Goal: Task Accomplishment & Management: Manage account settings

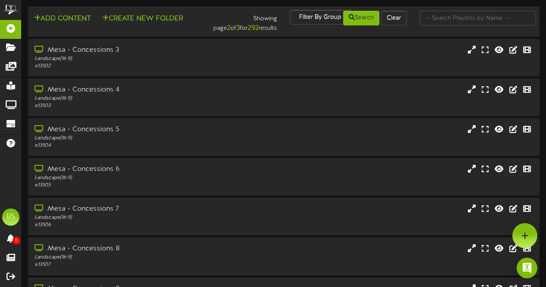
scroll to position [949, 0]
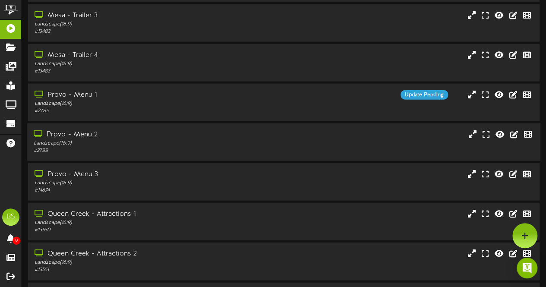
click at [253, 155] on div "Provo - Menu 2 Landscape ( 16:9 ) # 2788" at bounding box center [283, 142] width 513 height 25
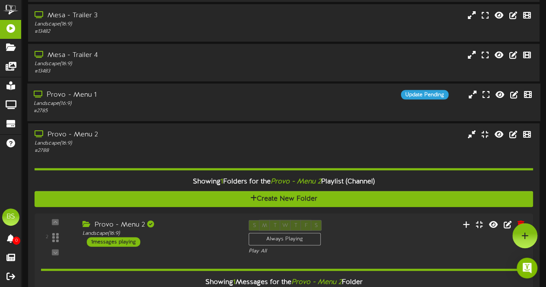
click at [234, 104] on div "Landscape ( 16:9 )" at bounding box center [134, 103] width 201 height 7
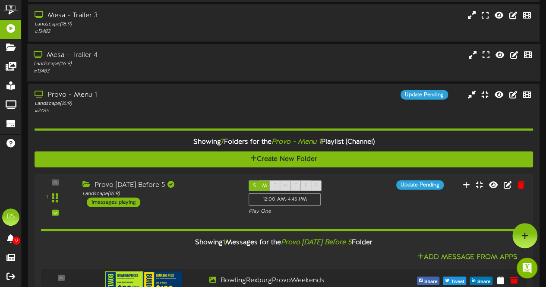
click at [208, 64] on div "Landscape ( 16:9 )" at bounding box center [134, 63] width 201 height 7
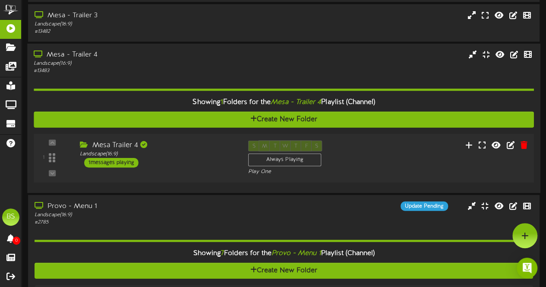
click at [119, 162] on div "1 messages playing" at bounding box center [111, 162] width 54 height 9
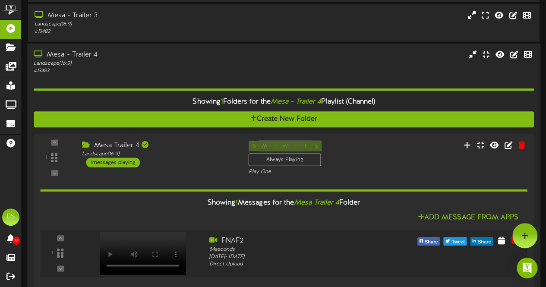
click at [88, 53] on div "Mesa - Trailer 4" at bounding box center [134, 55] width 201 height 10
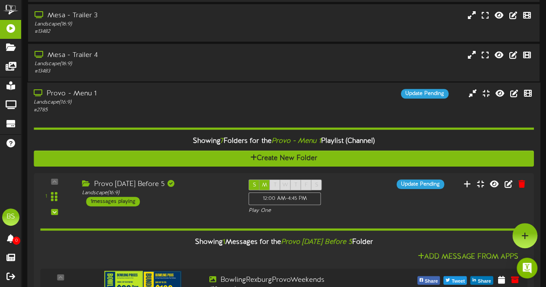
click at [79, 94] on div "Provo - Menu 1" at bounding box center [134, 94] width 201 height 10
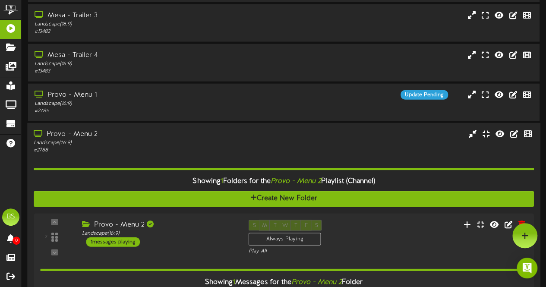
click at [62, 136] on div "Provo - Menu 2" at bounding box center [134, 134] width 201 height 10
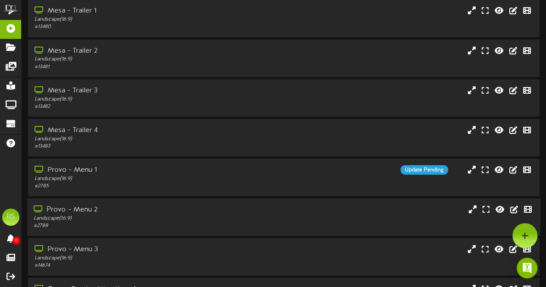
scroll to position [863, 0]
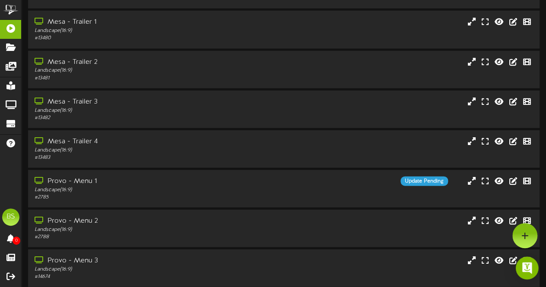
drag, startPoint x: 535, startPoint y: 264, endPoint x: 533, endPoint y: 259, distance: 4.8
click at [535, 264] on div "Open Intercom Messenger" at bounding box center [527, 268] width 23 height 23
click at [534, 263] on div "Open Intercom Messenger" at bounding box center [527, 268] width 23 height 23
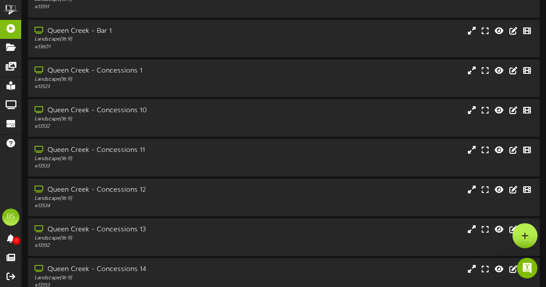
scroll to position [1208, 0]
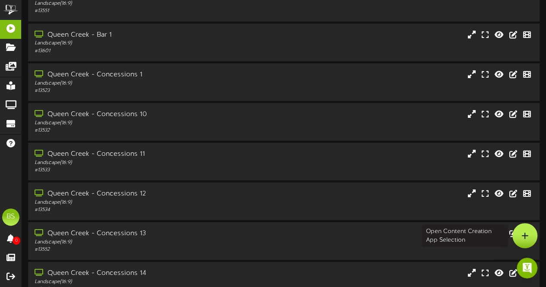
click at [524, 235] on icon at bounding box center [524, 236] width 7 height 8
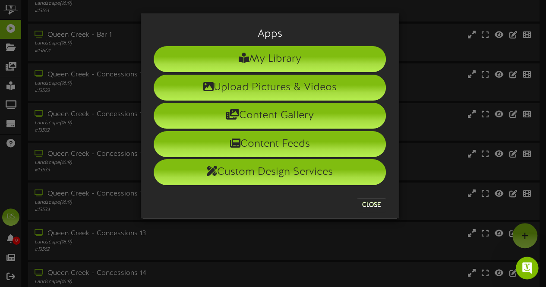
click at [524, 265] on icon "Open Intercom Messenger" at bounding box center [526, 267] width 14 height 14
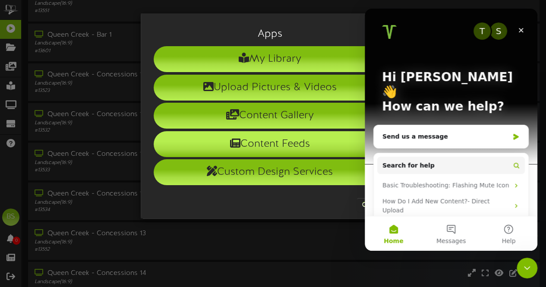
scroll to position [0, 0]
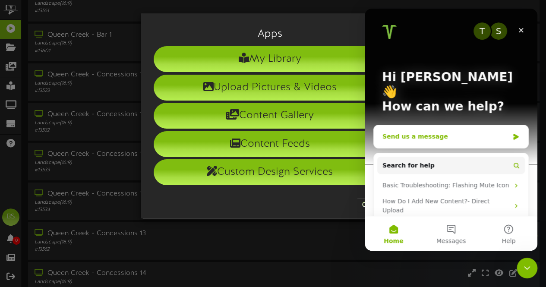
click at [388, 132] on div "Send us a message" at bounding box center [445, 136] width 126 height 9
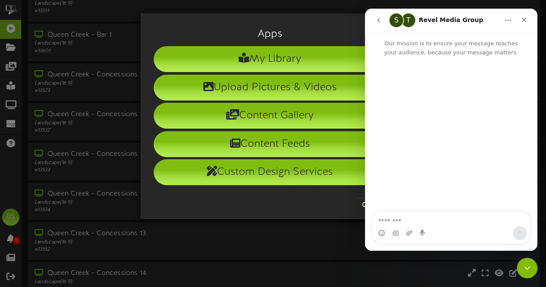
type textarea "*"
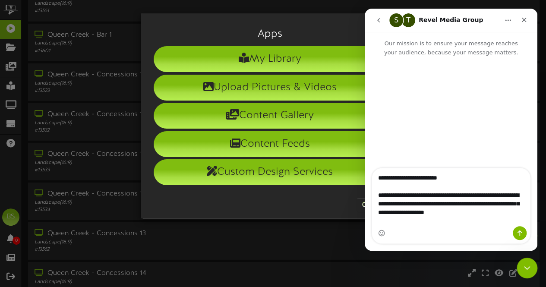
type textarea "**********"
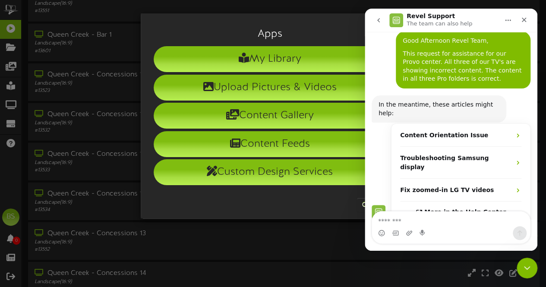
scroll to position [39, 0]
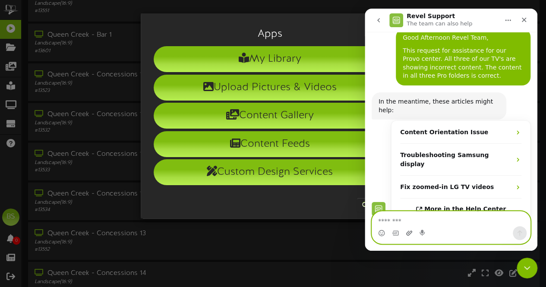
click at [409, 235] on icon "Upload attachment" at bounding box center [409, 232] width 6 height 5
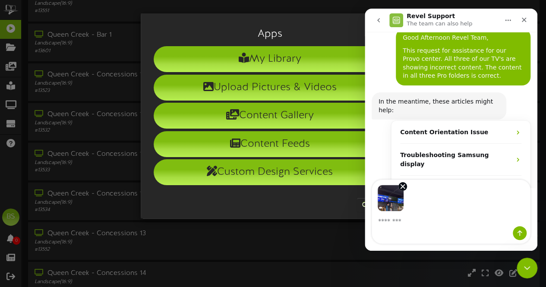
click at [90, 41] on div "Apps My Library Upload Pictures & Videos Content Gallery Content Feeds Custom D…" at bounding box center [273, 143] width 546 height 287
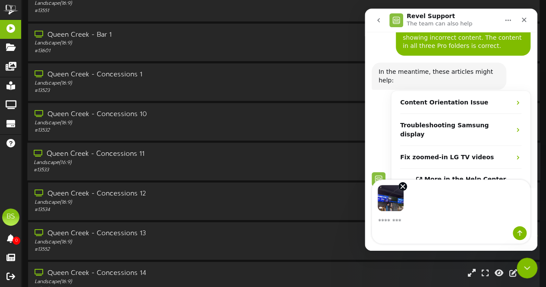
scroll to position [70, 0]
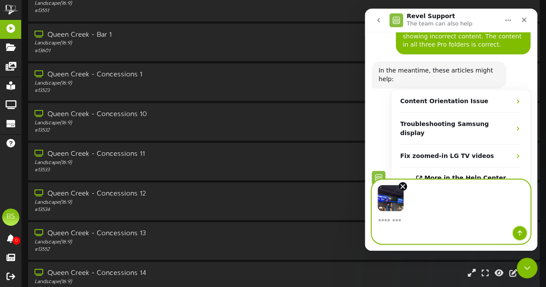
click at [519, 231] on icon "Send a message…" at bounding box center [519, 233] width 5 height 6
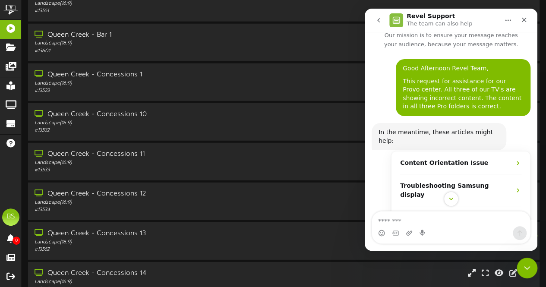
scroll to position [0, 0]
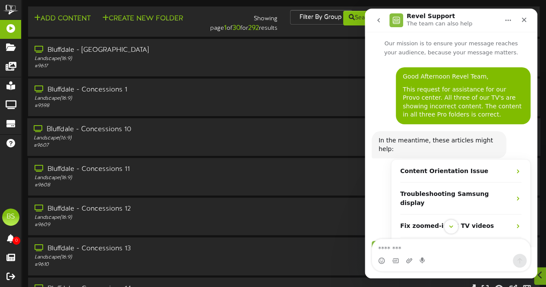
scroll to position [184, 0]
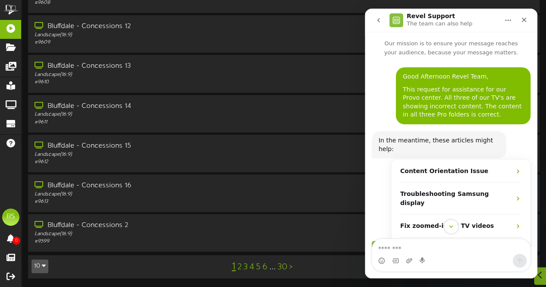
click at [46, 267] on button "10" at bounding box center [40, 266] width 17 height 14
click at [524, 19] on icon "Close" at bounding box center [524, 20] width 5 height 5
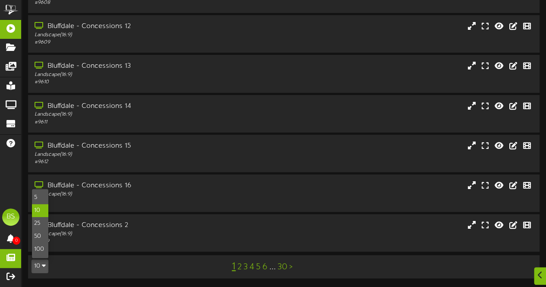
scroll to position [93, 0]
click at [45, 252] on div "100" at bounding box center [40, 249] width 16 height 13
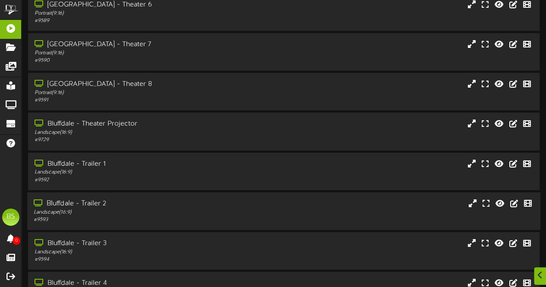
scroll to position [3762, 0]
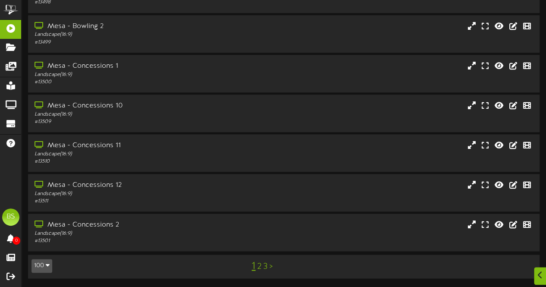
click at [258, 266] on link "2" at bounding box center [259, 266] width 4 height 9
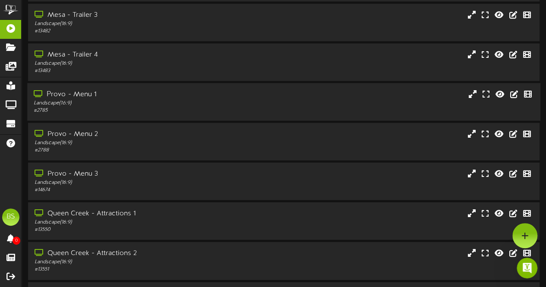
click at [86, 94] on div "Provo - Menu 1" at bounding box center [134, 95] width 201 height 10
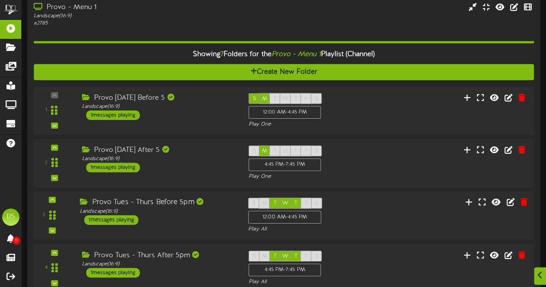
scroll to position [1079, 0]
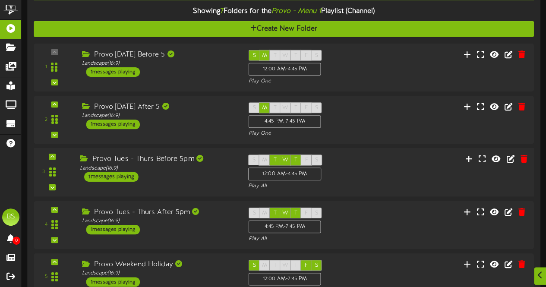
click at [114, 177] on div "1 messages playing" at bounding box center [111, 176] width 54 height 9
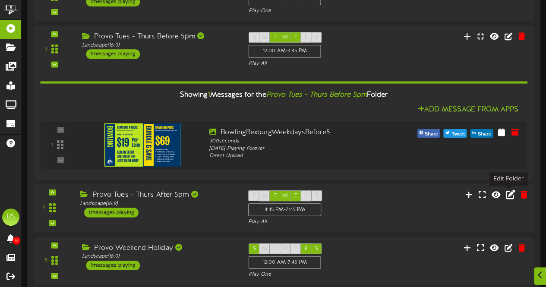
scroll to position [1208, 0]
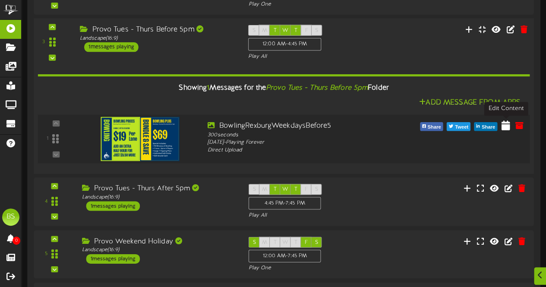
click at [506, 126] on icon at bounding box center [505, 125] width 9 height 9
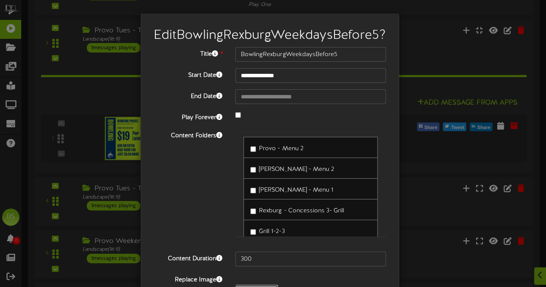
type input "**********"
type input "9125BowlingRexburgProvoWeekdaysBefore5"
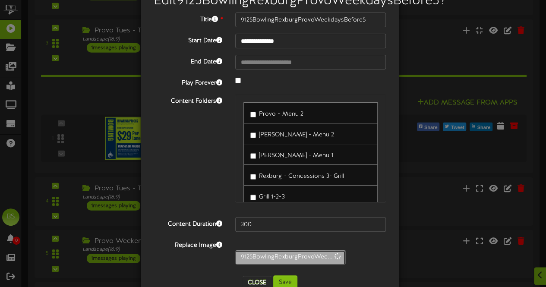
scroll to position [70, 0]
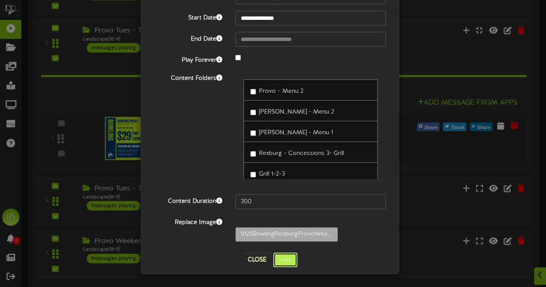
click at [282, 262] on button "Save" at bounding box center [285, 259] width 24 height 15
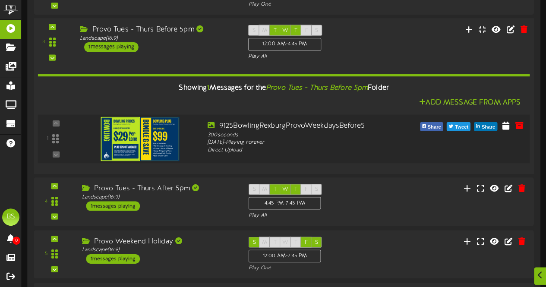
click at [152, 131] on img at bounding box center [140, 139] width 79 height 44
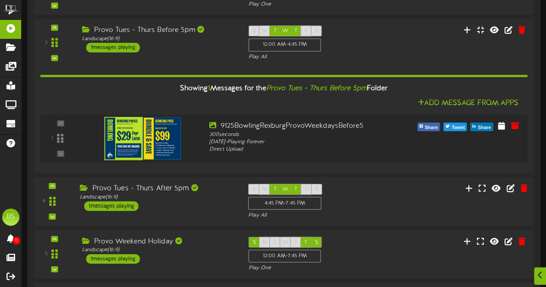
click at [122, 205] on div "1 messages playing" at bounding box center [111, 206] width 54 height 9
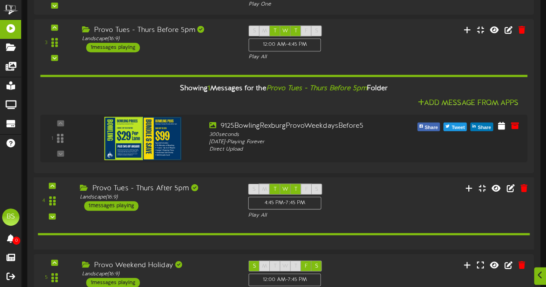
click at [122, 205] on div "1 messages playing" at bounding box center [111, 206] width 54 height 9
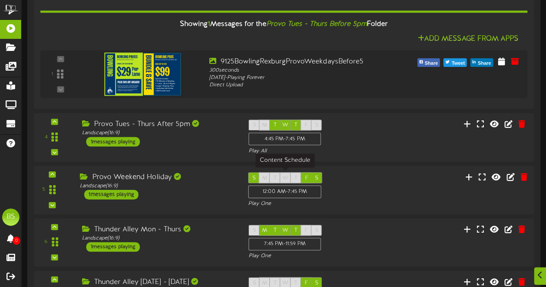
scroll to position [1294, 0]
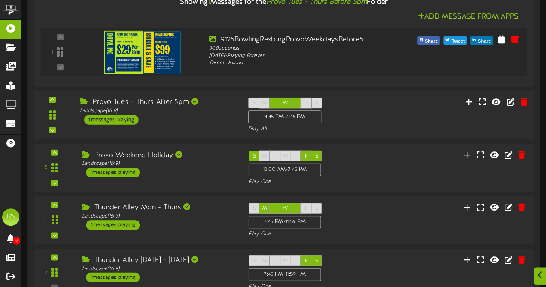
click at [106, 120] on div "1 messages playing" at bounding box center [111, 119] width 54 height 9
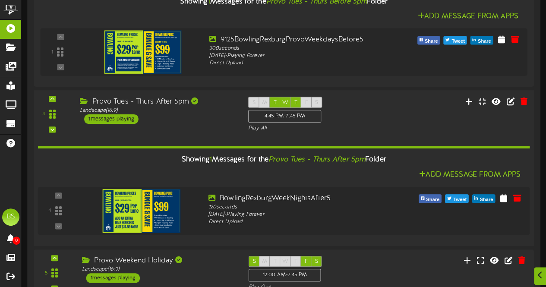
scroll to position [1294, 0]
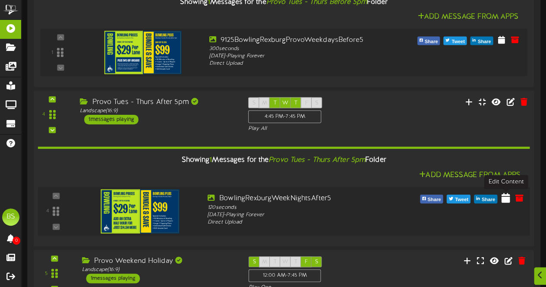
click at [506, 200] on icon at bounding box center [505, 197] width 9 height 9
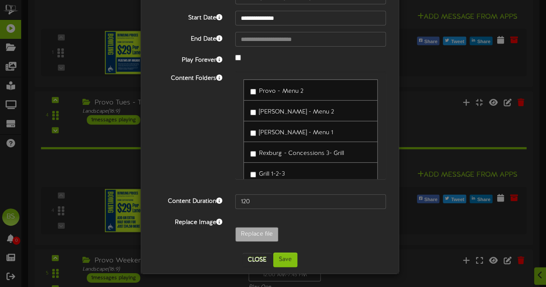
scroll to position [70, 0]
type input "**********"
type input "9125BowlingRexburgProvoWeekNightsAfter5"
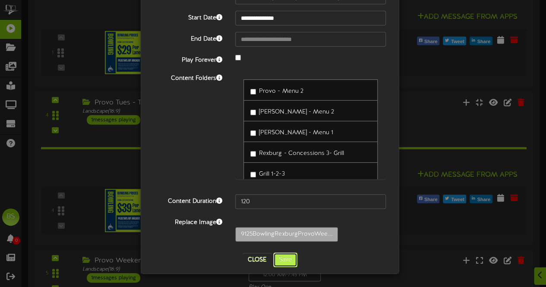
click at [280, 259] on button "Save" at bounding box center [285, 259] width 24 height 15
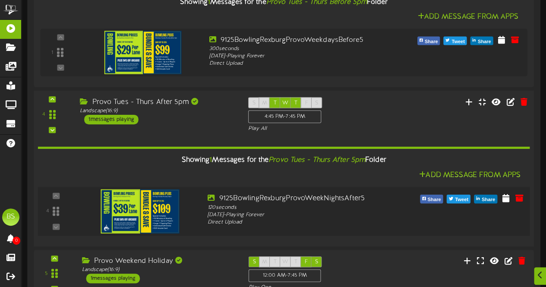
click at [158, 212] on img at bounding box center [140, 211] width 79 height 44
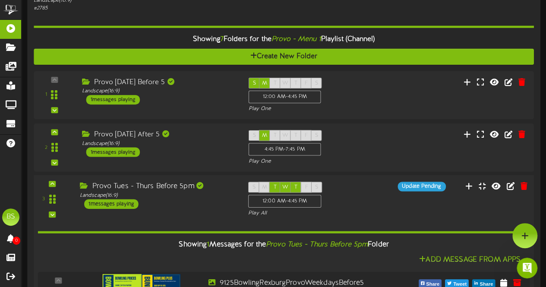
scroll to position [905, 0]
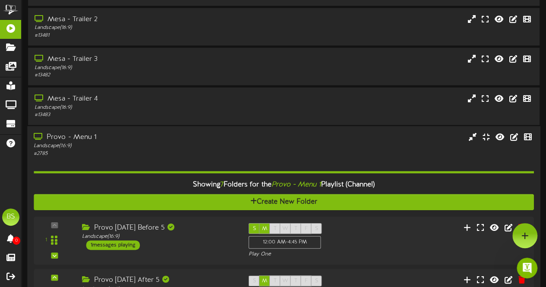
click at [88, 137] on div "Provo - Menu 1" at bounding box center [134, 138] width 201 height 10
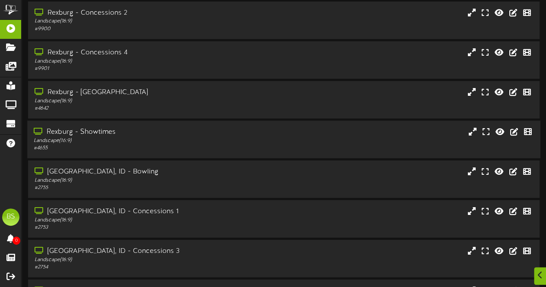
scroll to position [93, 0]
click at [105, 173] on div "[GEOGRAPHIC_DATA], ID - Bowling" at bounding box center [134, 172] width 201 height 10
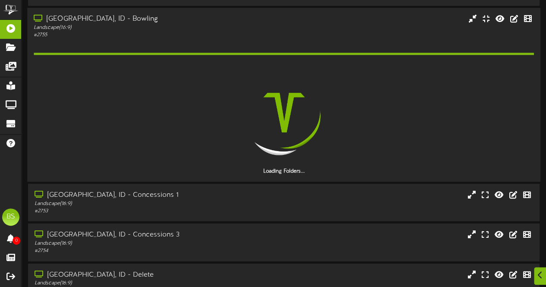
scroll to position [2675, 0]
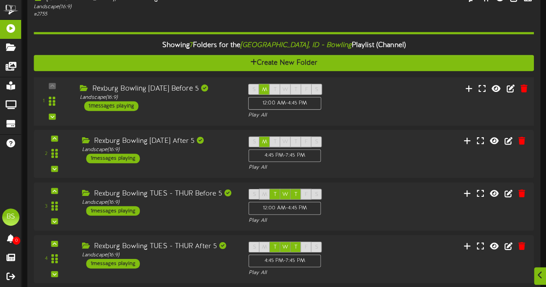
click at [126, 106] on div "1 messages playing" at bounding box center [111, 105] width 54 height 9
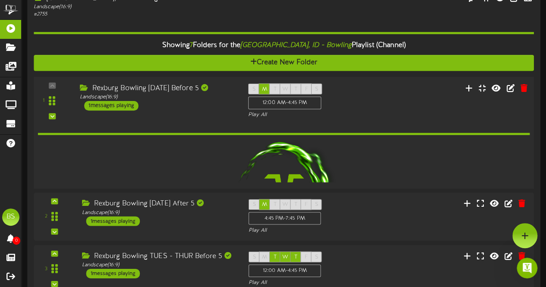
scroll to position [0, 0]
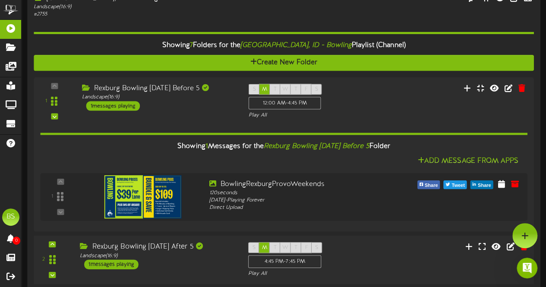
click at [119, 265] on div "1 messages playing" at bounding box center [111, 264] width 54 height 9
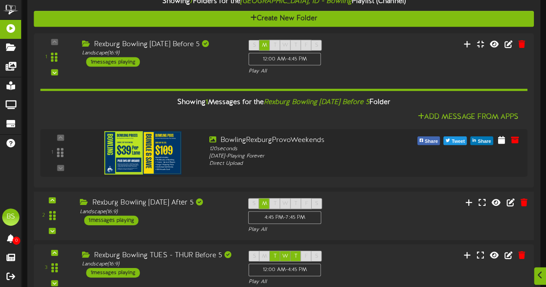
scroll to position [2761, 0]
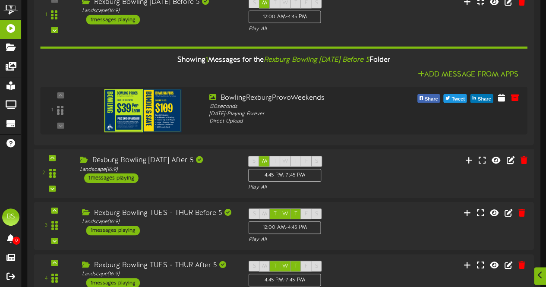
click at [109, 179] on div "1 messages playing" at bounding box center [111, 177] width 54 height 9
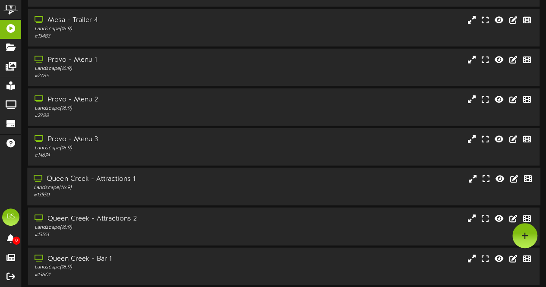
scroll to position [0, 0]
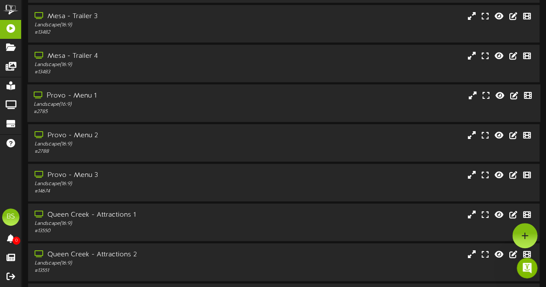
click at [79, 96] on div "Provo - Menu 1" at bounding box center [134, 96] width 201 height 10
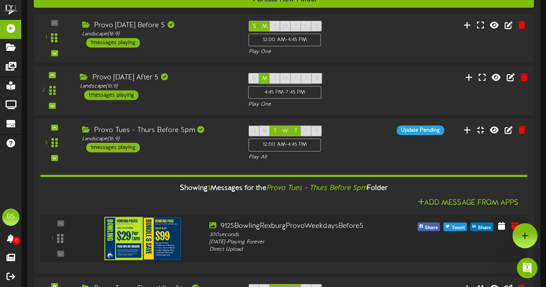
scroll to position [1078, 0]
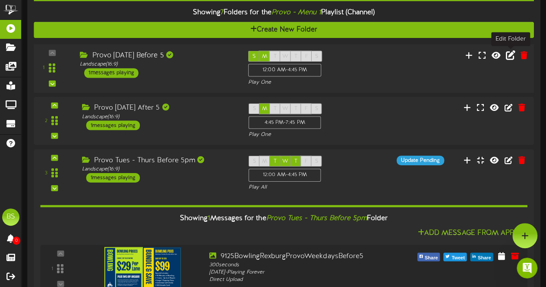
click at [508, 58] on icon at bounding box center [510, 54] width 9 height 9
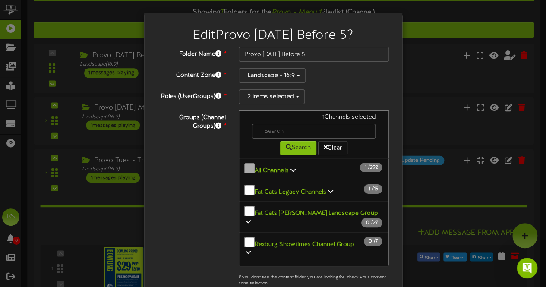
scroll to position [173, 0]
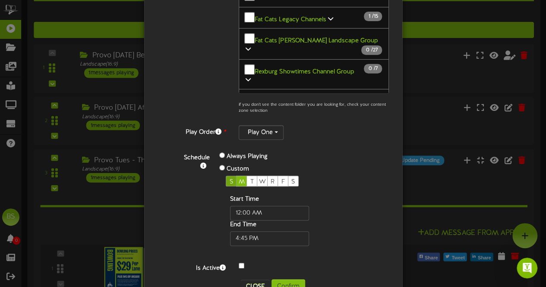
click at [230, 179] on span "S" at bounding box center [231, 182] width 3 height 6
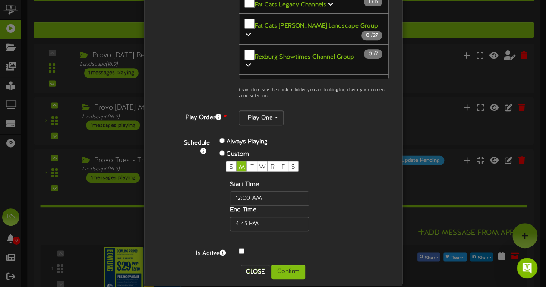
scroll to position [196, 0]
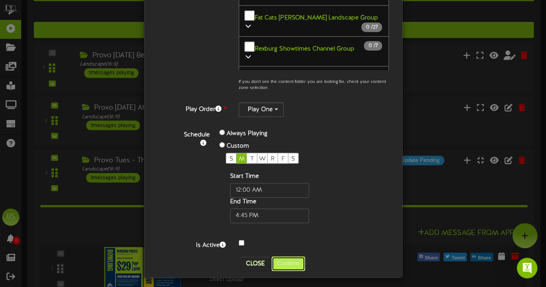
click at [284, 259] on button "Confirm" at bounding box center [288, 263] width 34 height 15
click at [284, 259] on div "Edit Provo [DATE] Before 5 ? Folder Name * Provo [DATE] Before 5 Content Zone *…" at bounding box center [273, 143] width 546 height 287
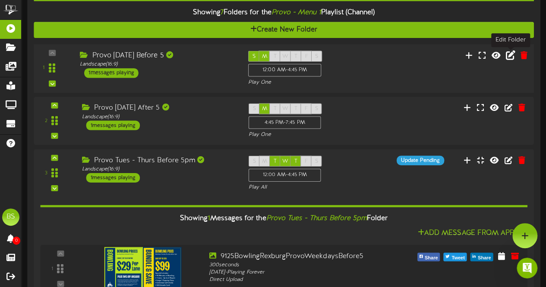
click at [510, 60] on icon at bounding box center [510, 54] width 9 height 9
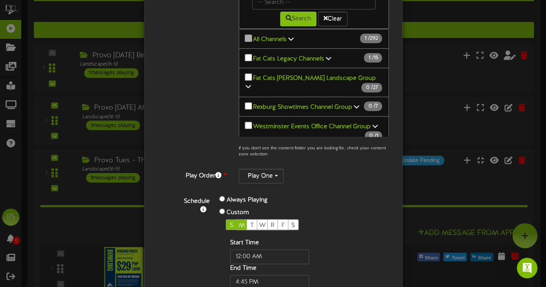
scroll to position [129, 0]
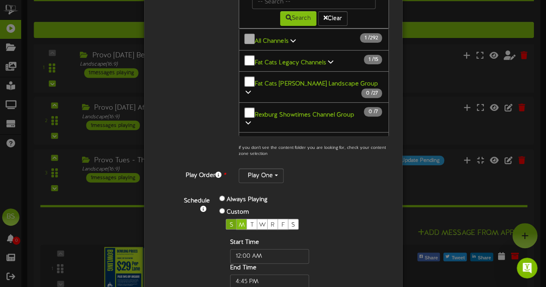
click at [230, 222] on span "S" at bounding box center [231, 225] width 3 height 6
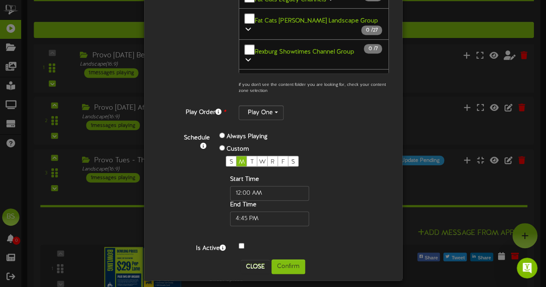
scroll to position [196, 0]
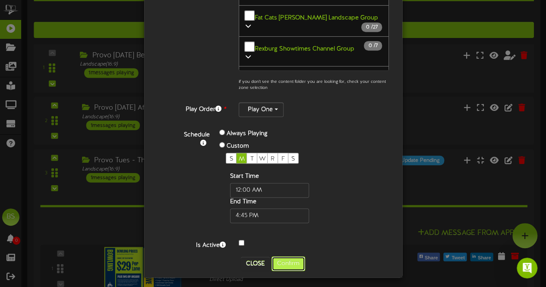
click at [286, 263] on button "Confirm" at bounding box center [288, 263] width 34 height 15
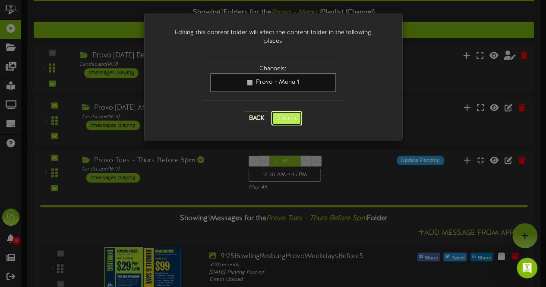
click at [288, 111] on button "Submit" at bounding box center [286, 118] width 31 height 15
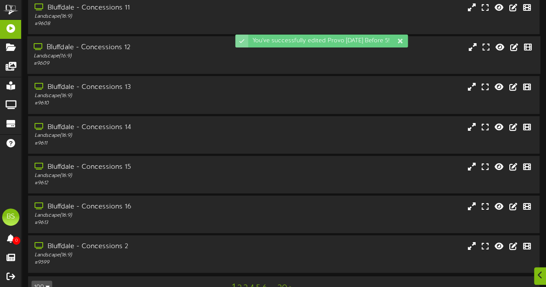
scroll to position [184, 0]
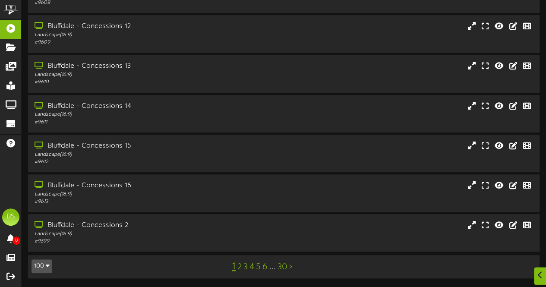
click at [47, 266] on icon "button" at bounding box center [48, 265] width 4 height 6
click at [41, 249] on div "100" at bounding box center [40, 249] width 16 height 13
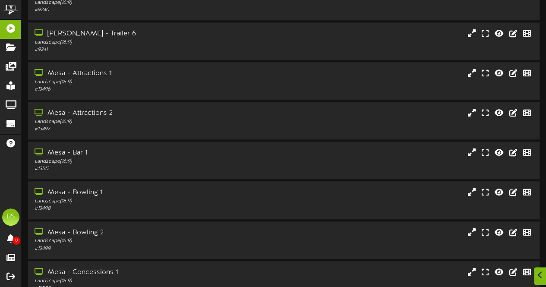
scroll to position [3762, 0]
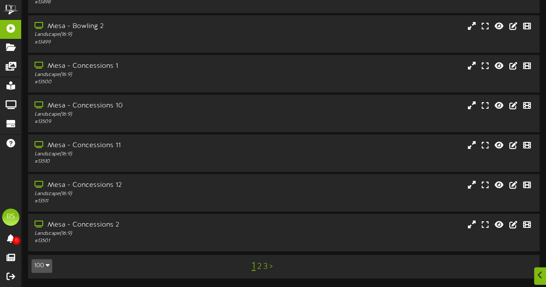
click at [258, 268] on link "2" at bounding box center [259, 266] width 4 height 9
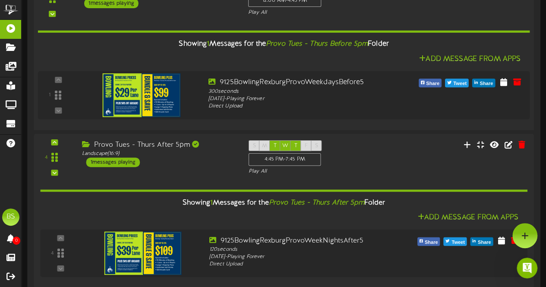
click at [107, 6] on div "1 messages playing" at bounding box center [111, 3] width 54 height 9
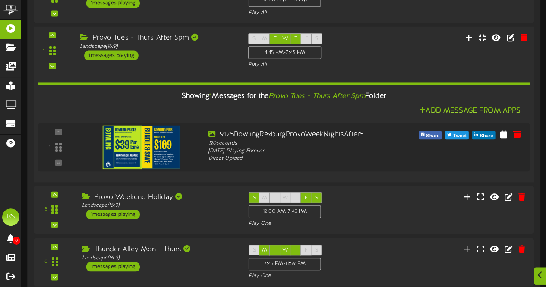
scroll to position [95, 0]
drag, startPoint x: 117, startPoint y: 56, endPoint x: 124, endPoint y: 56, distance: 6.9
click at [117, 55] on div "1 messages playing" at bounding box center [111, 54] width 54 height 9
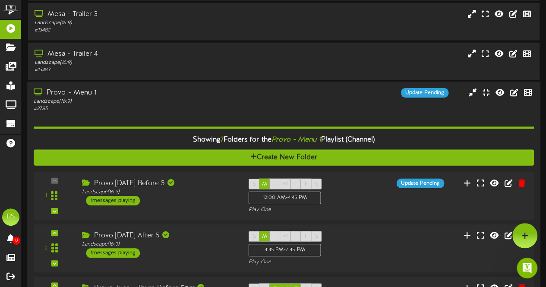
click at [58, 91] on div "Provo - Menu 1" at bounding box center [134, 93] width 201 height 10
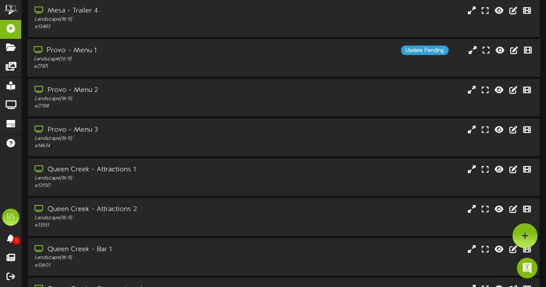
click at [86, 50] on div "Provo - Menu 1" at bounding box center [134, 51] width 201 height 10
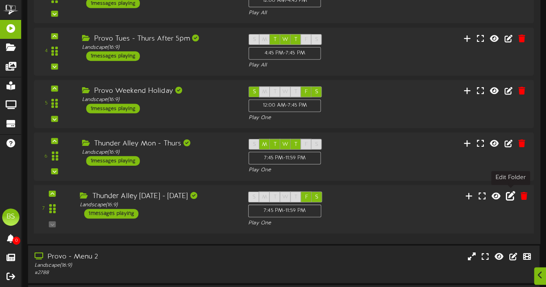
click at [510, 196] on icon at bounding box center [510, 195] width 9 height 9
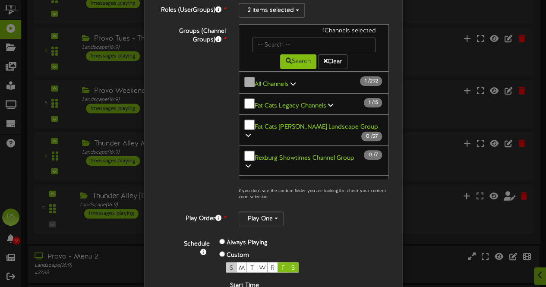
click at [230, 265] on span "S" at bounding box center [231, 268] width 3 height 6
click at [166, 111] on div "Groups (Channel Groups) * 1 Channels selected Search Clear All Channels 1 292" at bounding box center [273, 114] width 245 height 181
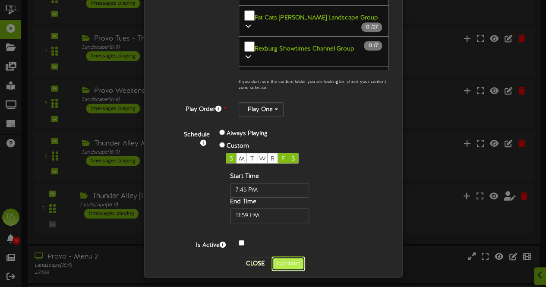
click at [283, 260] on button "Confirm" at bounding box center [288, 263] width 34 height 15
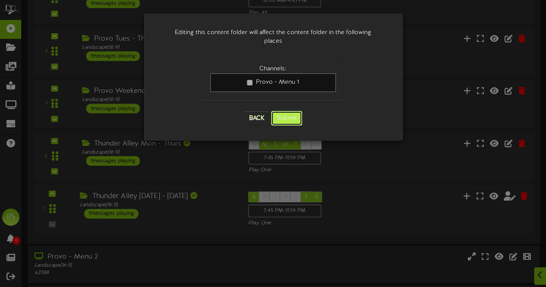
click at [287, 113] on button "Submit" at bounding box center [286, 118] width 31 height 15
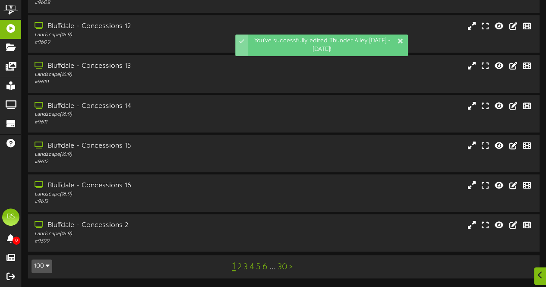
click at [47, 267] on icon "button" at bounding box center [48, 265] width 4 height 6
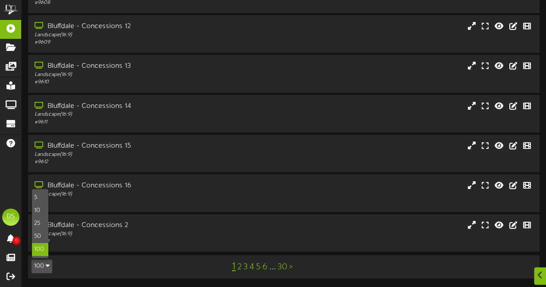
click at [43, 246] on div "100" at bounding box center [40, 249] width 16 height 13
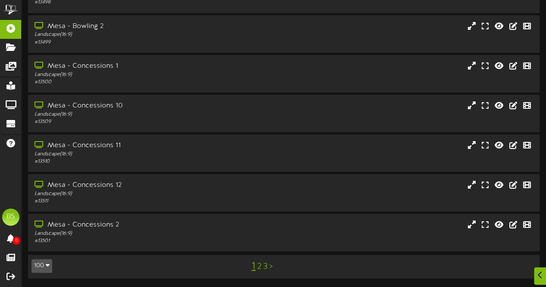
click at [258, 267] on link "2" at bounding box center [259, 266] width 4 height 9
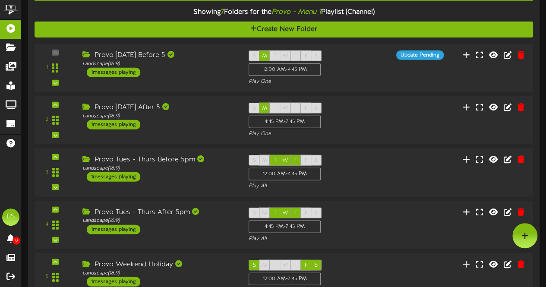
scroll to position [121, 0]
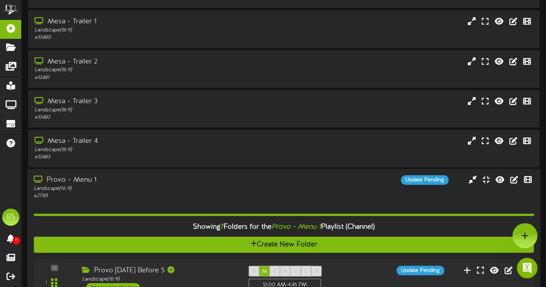
click at [61, 180] on div "Provo - Menu 1" at bounding box center [134, 180] width 201 height 10
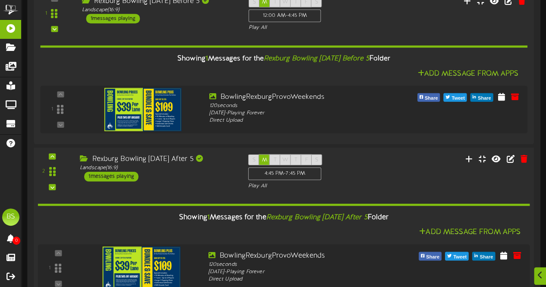
scroll to position [2977, 0]
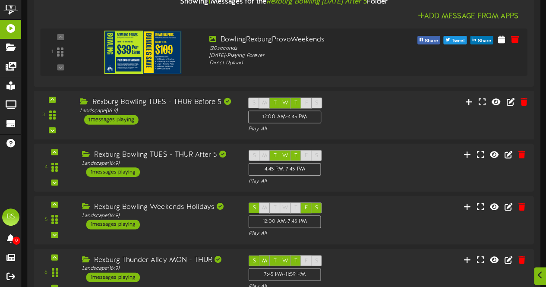
click at [111, 120] on div "1 messages playing" at bounding box center [111, 119] width 54 height 9
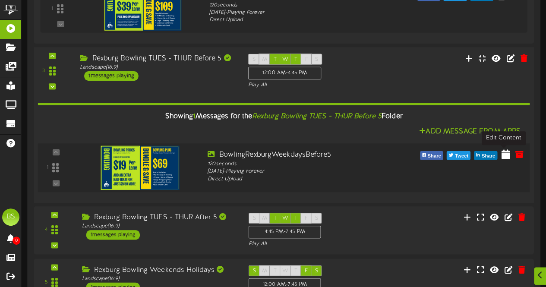
click at [505, 156] on icon at bounding box center [505, 153] width 9 height 9
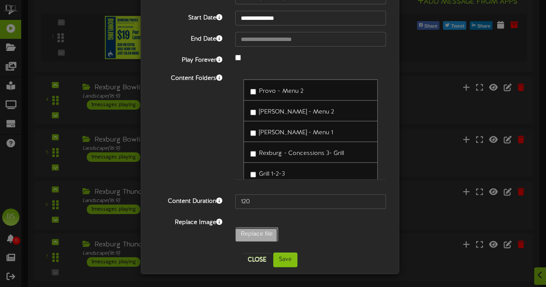
type input "**********"
type input "9125BowlingRexburgProvoWeekdaysBefore5"
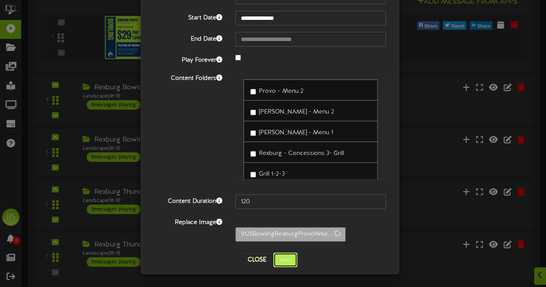
click at [285, 263] on button "Save" at bounding box center [285, 259] width 24 height 15
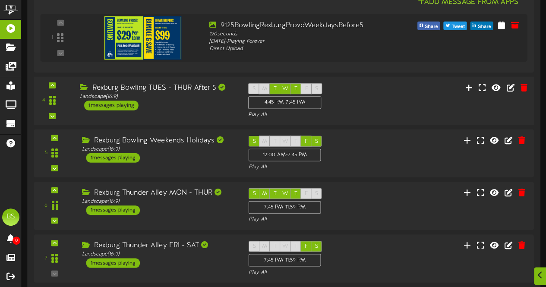
click at [122, 103] on div "1 messages playing" at bounding box center [111, 105] width 54 height 9
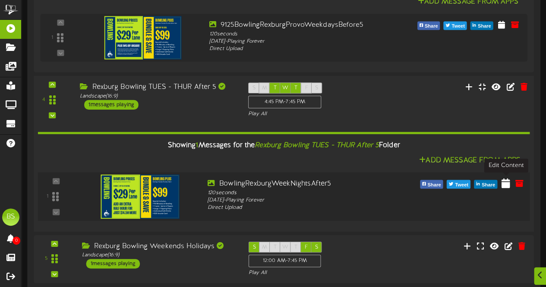
click at [506, 182] on icon at bounding box center [505, 182] width 9 height 9
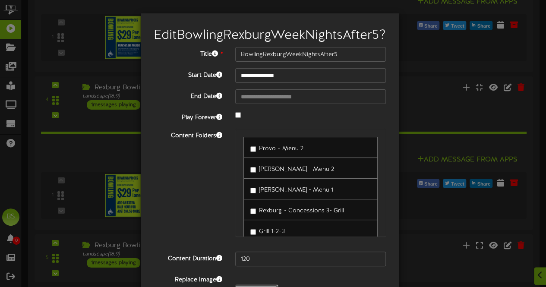
type input "**********"
type input "9125BowlingRexburgProvoWeekNightsAfter5"
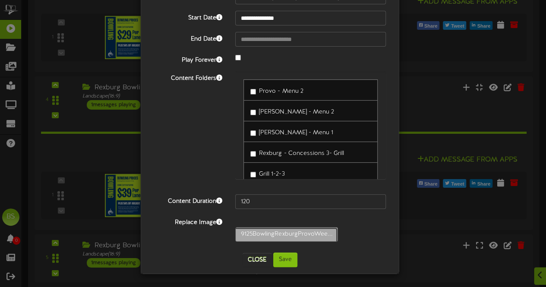
scroll to position [70, 0]
click at [279, 258] on button "Save" at bounding box center [285, 259] width 24 height 15
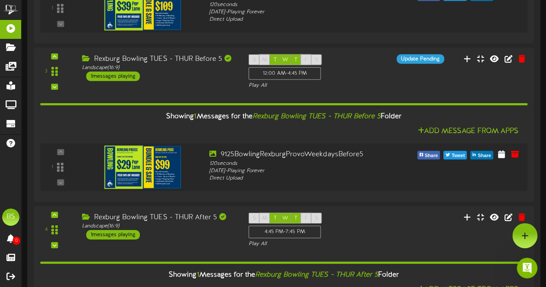
scroll to position [0, 0]
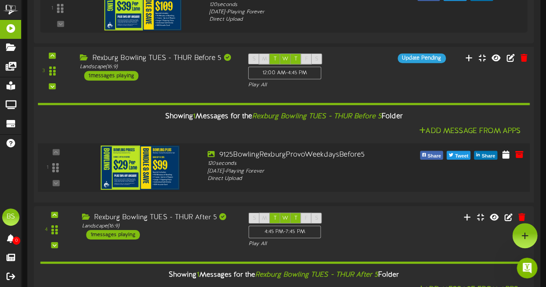
click at [145, 168] on img at bounding box center [140, 167] width 79 height 44
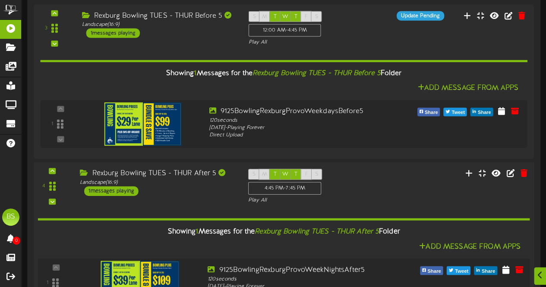
scroll to position [3194, 0]
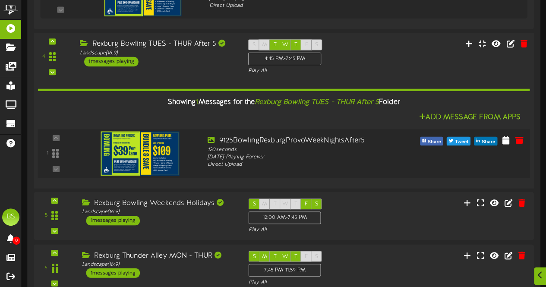
click at [142, 151] on img at bounding box center [140, 153] width 79 height 44
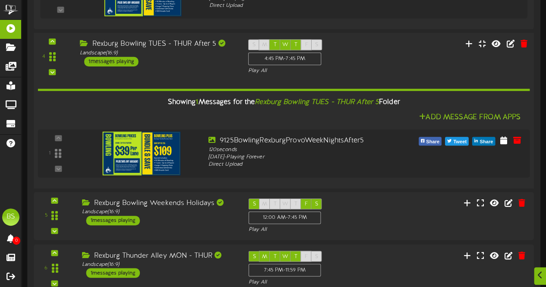
click at [125, 60] on div "1 messages playing" at bounding box center [111, 61] width 54 height 9
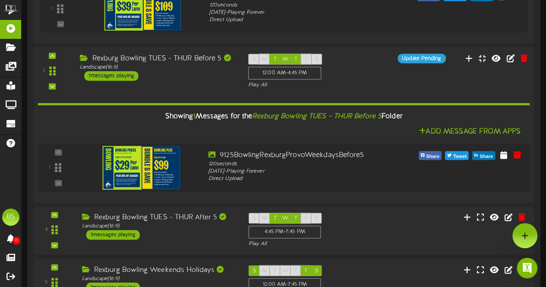
scroll to position [0, 0]
drag, startPoint x: 117, startPoint y: 73, endPoint x: 128, endPoint y: 72, distance: 10.4
click at [118, 73] on div "1 messages playing" at bounding box center [111, 75] width 54 height 9
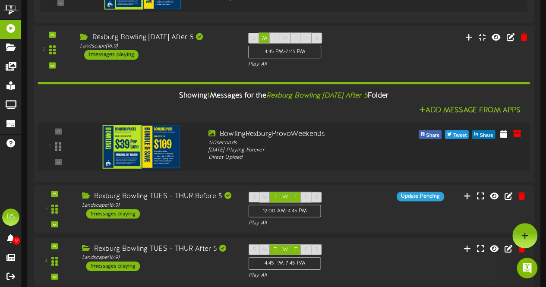
scroll to position [2848, 0]
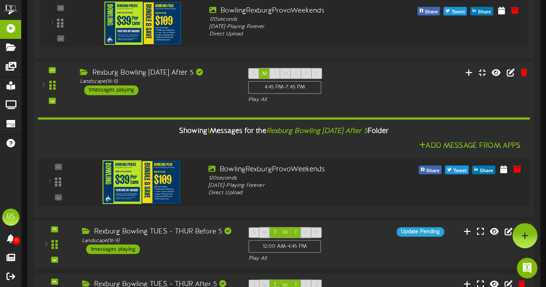
click at [122, 89] on div "1 messages playing" at bounding box center [111, 89] width 54 height 9
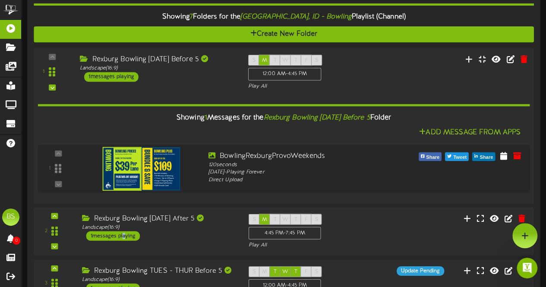
scroll to position [0, 0]
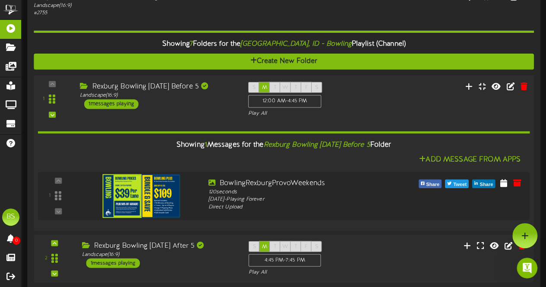
click at [123, 105] on div "1 messages playing" at bounding box center [111, 103] width 54 height 9
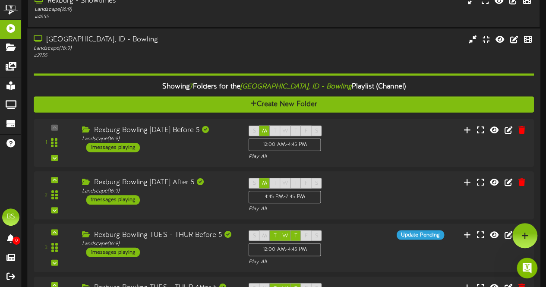
click at [104, 42] on div "[GEOGRAPHIC_DATA], ID - Bowling" at bounding box center [134, 40] width 201 height 10
